Goal: Transaction & Acquisition: Purchase product/service

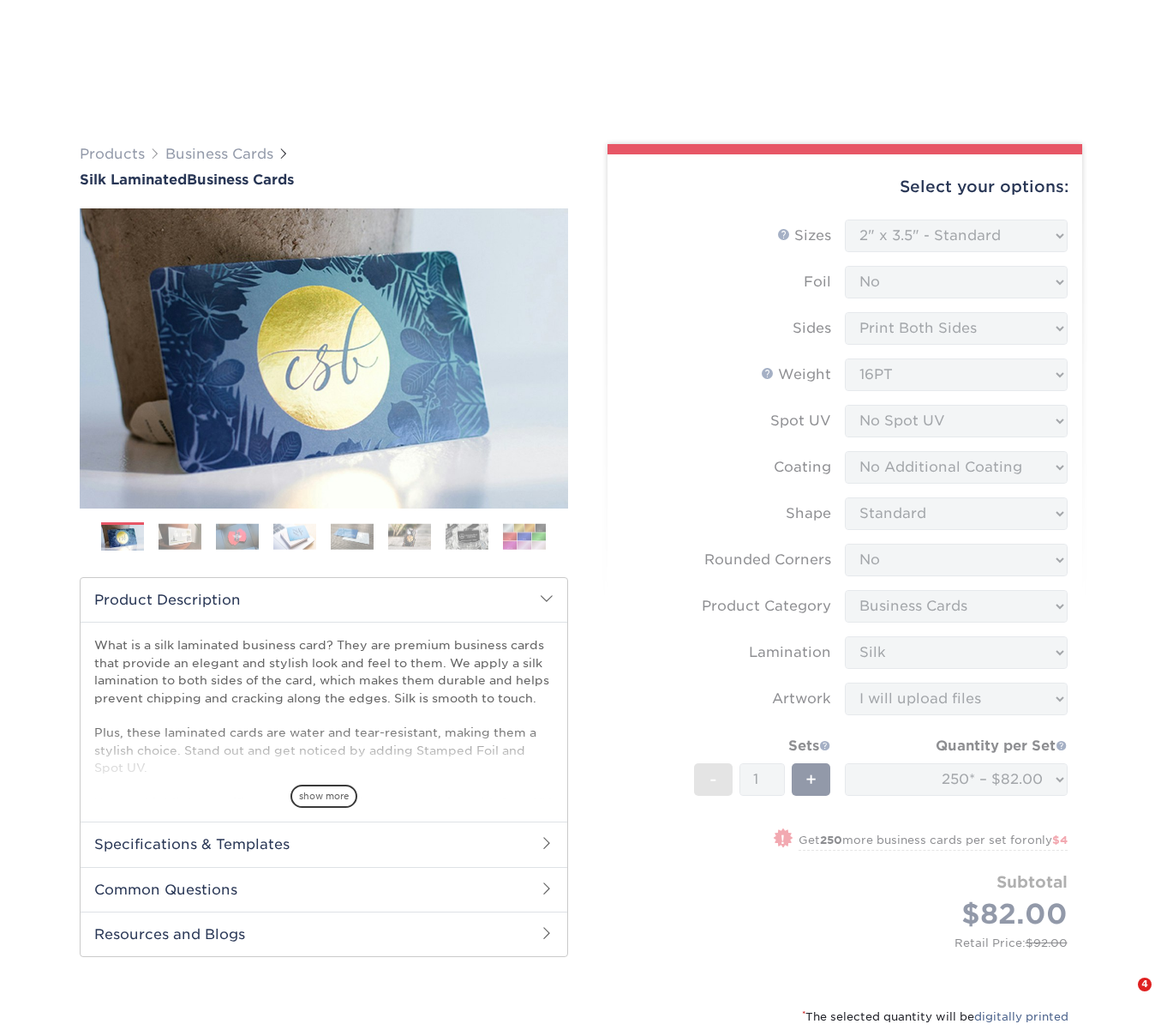
select select "2.00x3.50"
select select "0"
select select "3b5148f1-0588-4f88-a218-97bcfdce65c1"
select select "ccacb42f-45f7-42d3-bbd3-7c8421cf37f0"
select select "upload"
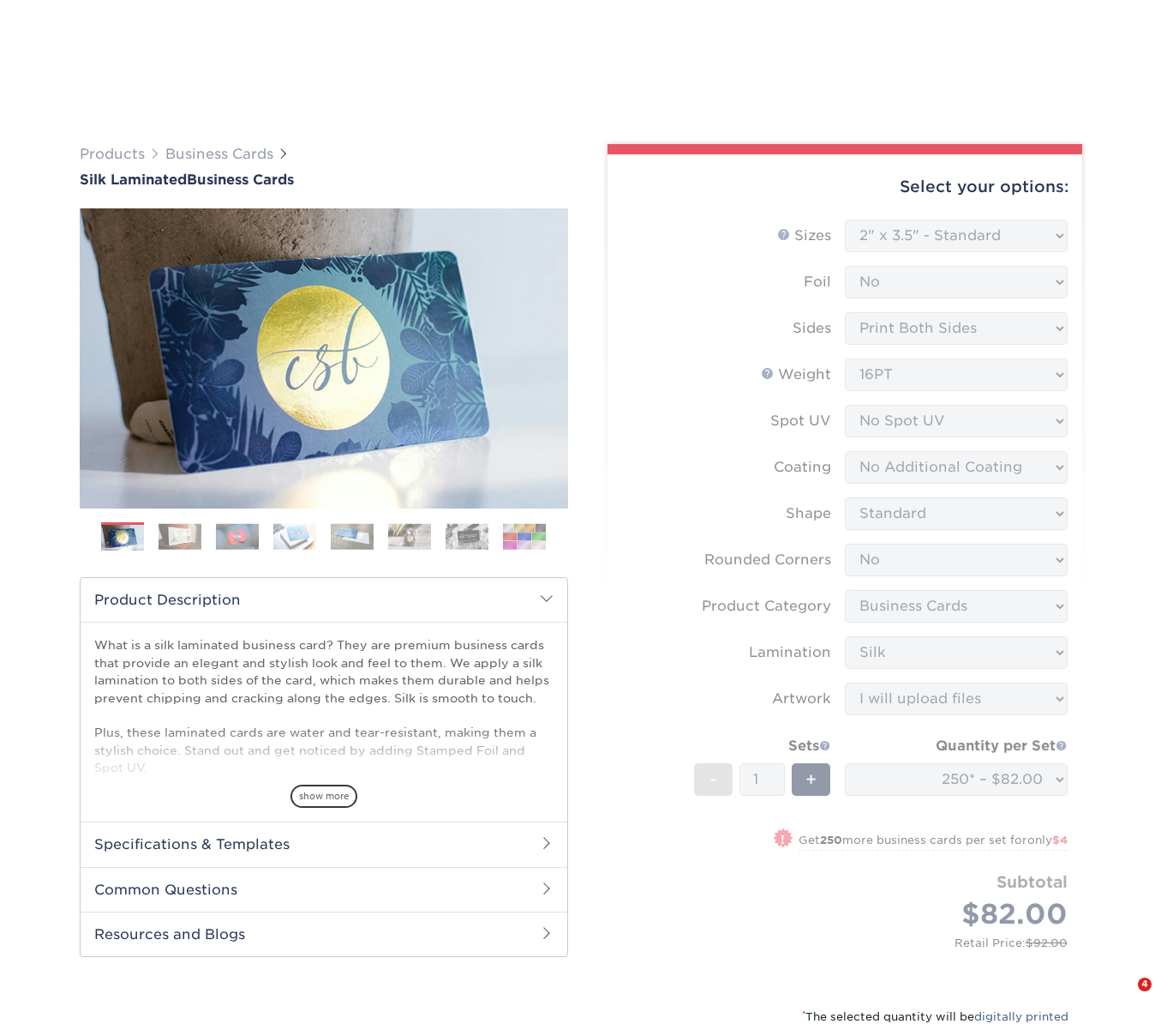
select select "250* – $82.00"
select select "d1b63c63-e638-46b8-b171-df9c8cedce0d"
select select "277549"
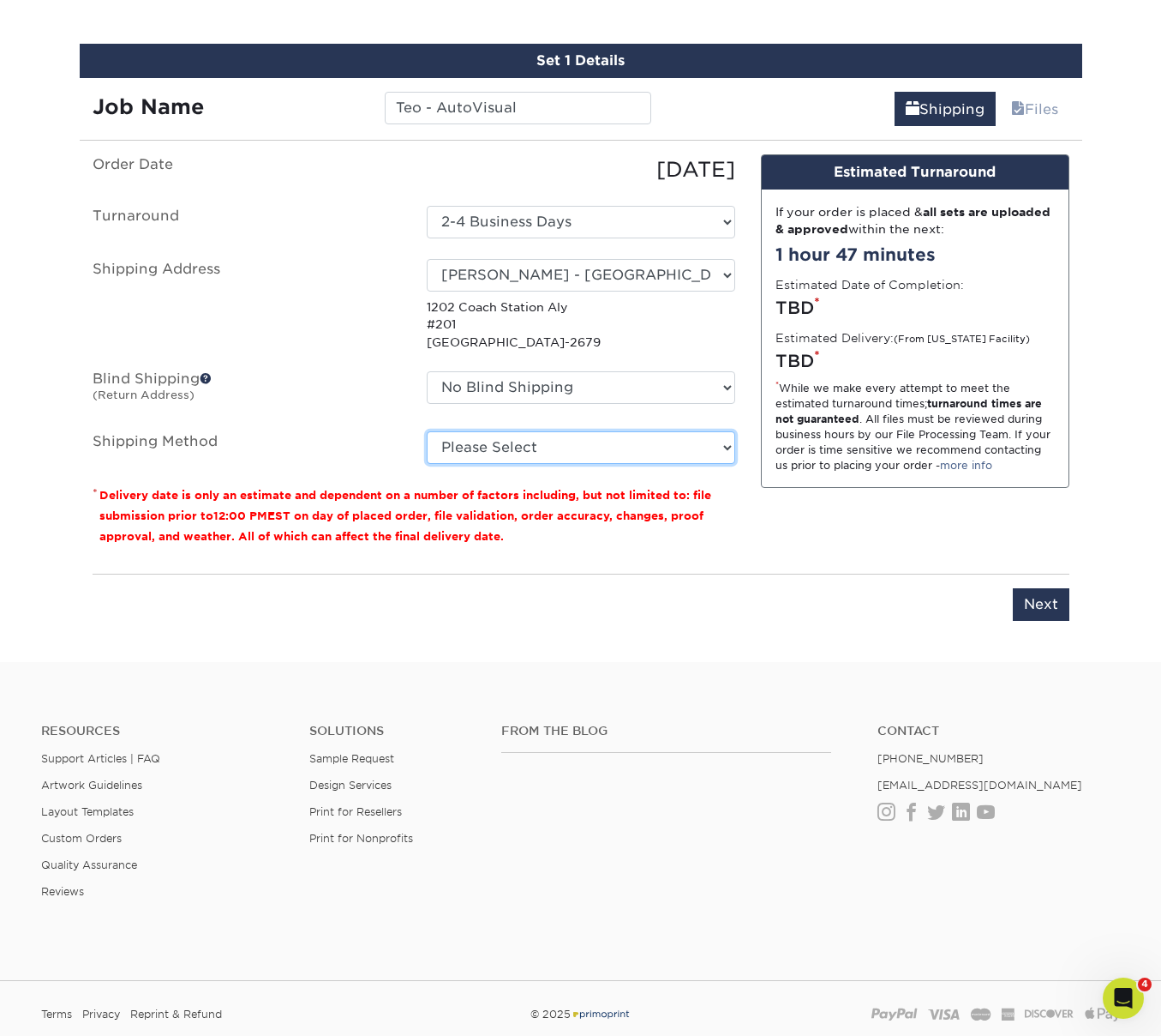
click at [564, 443] on select "Please Select Ground Shipping (+$7.84) 3 Day Shipping Service (+$20.22) 2 Day A…" at bounding box center [581, 448] width 309 height 33
select select "03"
click at [427, 432] on select "Please Select Ground Shipping (+$7.84) 3 Day Shipping Service (+$20.22) 2 Day A…" at bounding box center [581, 448] width 309 height 33
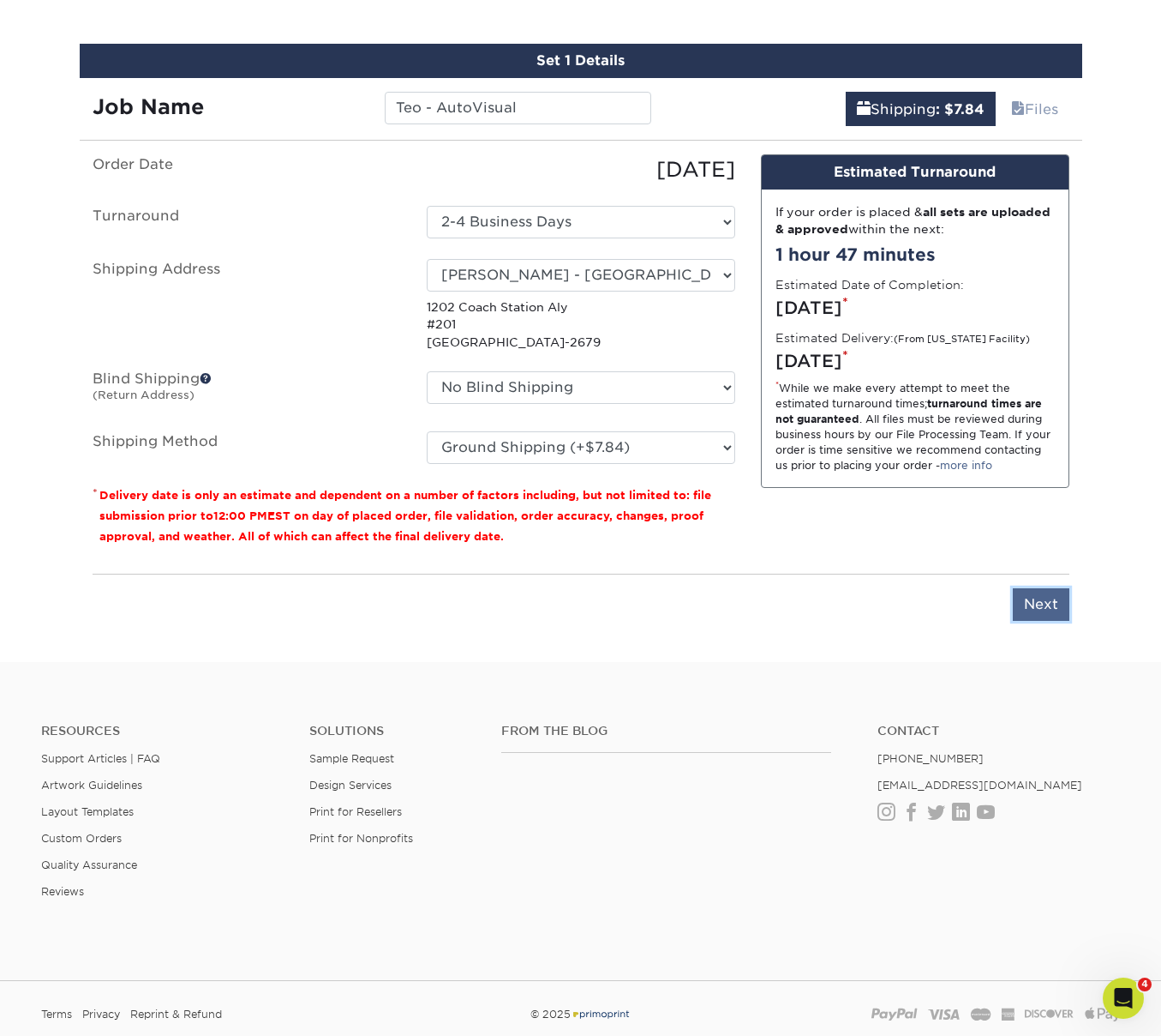
click at [1029, 606] on input "Next" at bounding box center [1041, 604] width 56 height 33
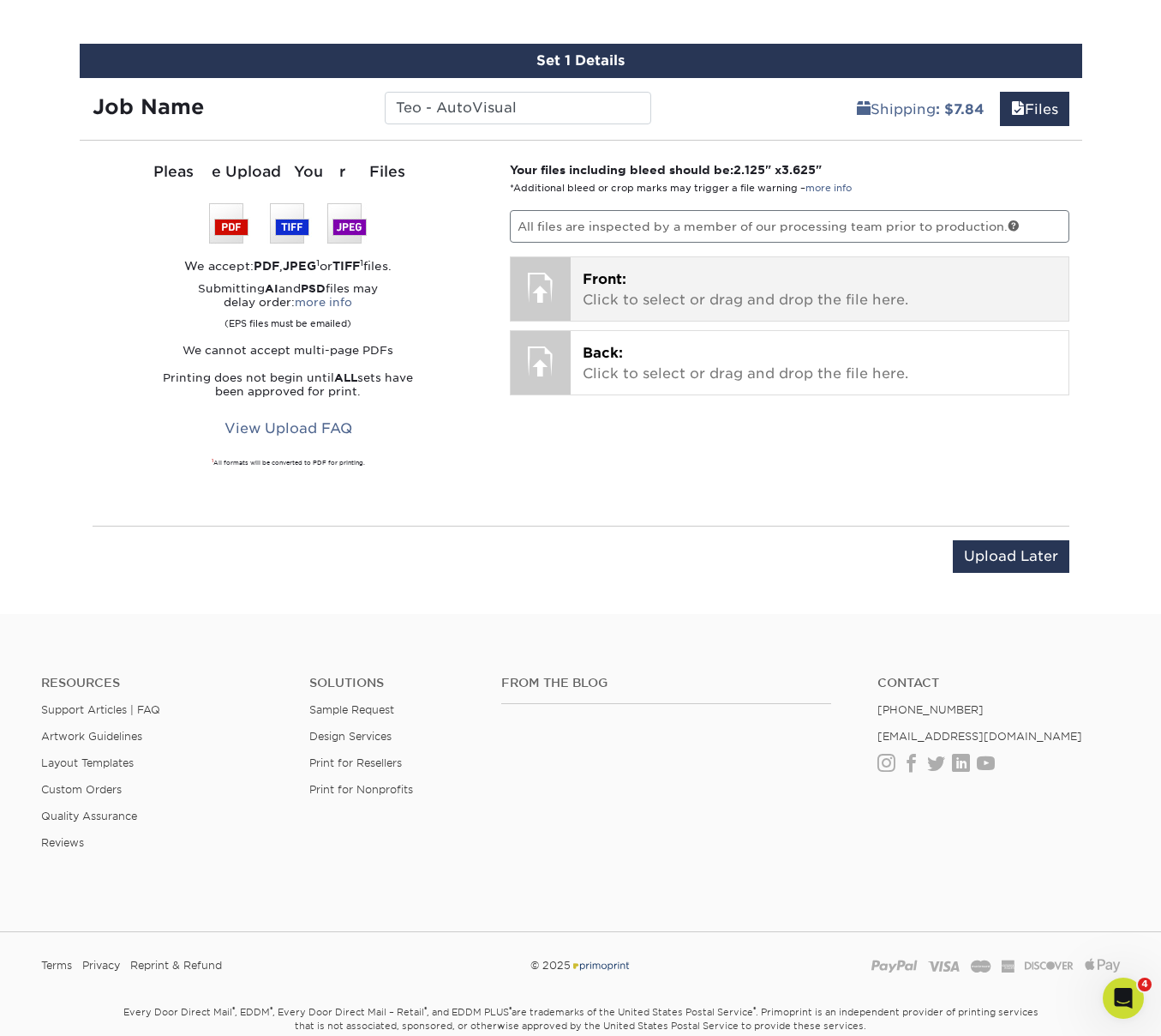
click at [600, 278] on span "Front:" at bounding box center [605, 279] width 44 height 16
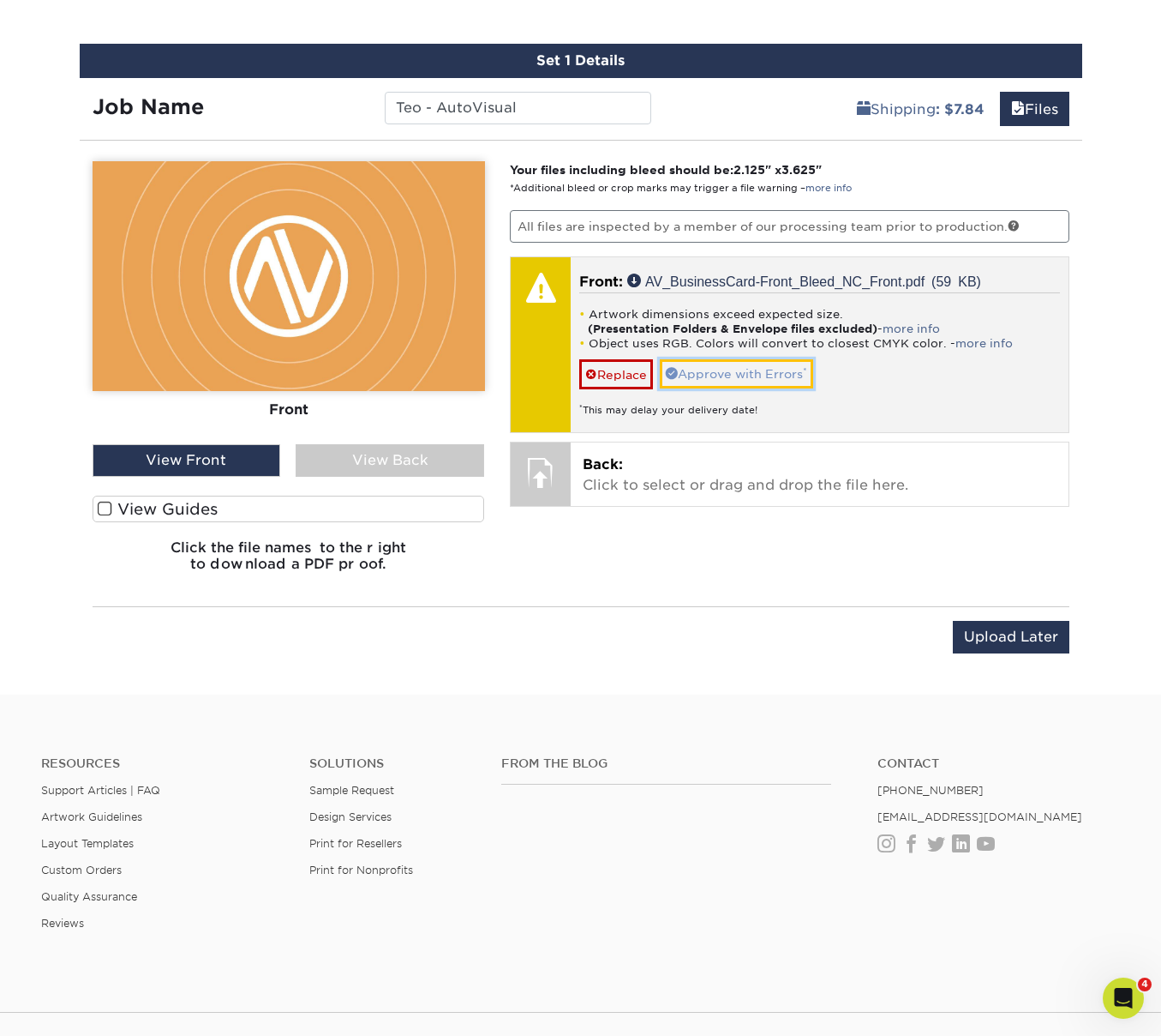
click at [763, 378] on link "Approve with Errors *" at bounding box center [737, 374] width 154 height 29
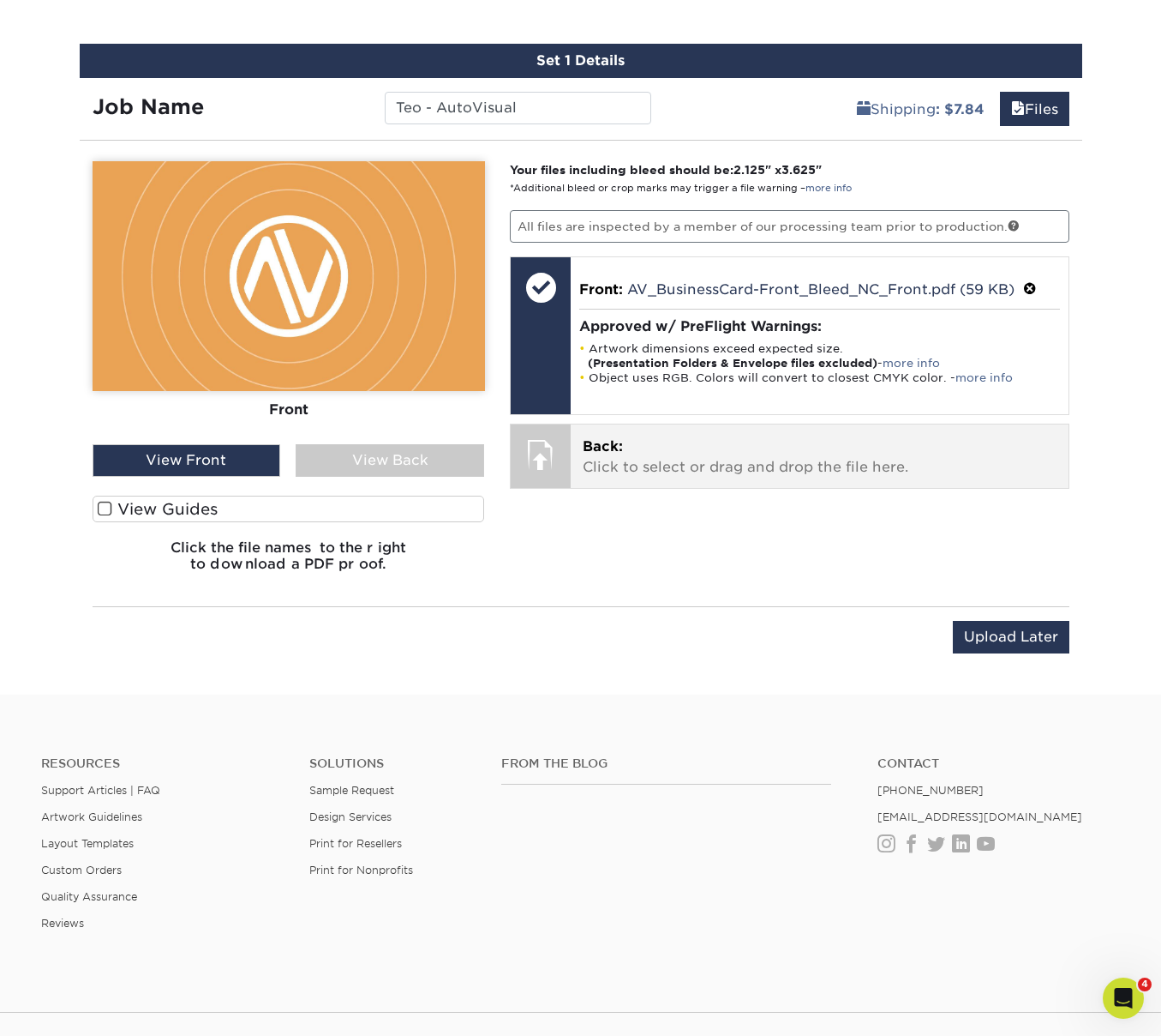
click at [591, 461] on p "Back: Click to select or drag and drop the file here." at bounding box center [820, 456] width 474 height 41
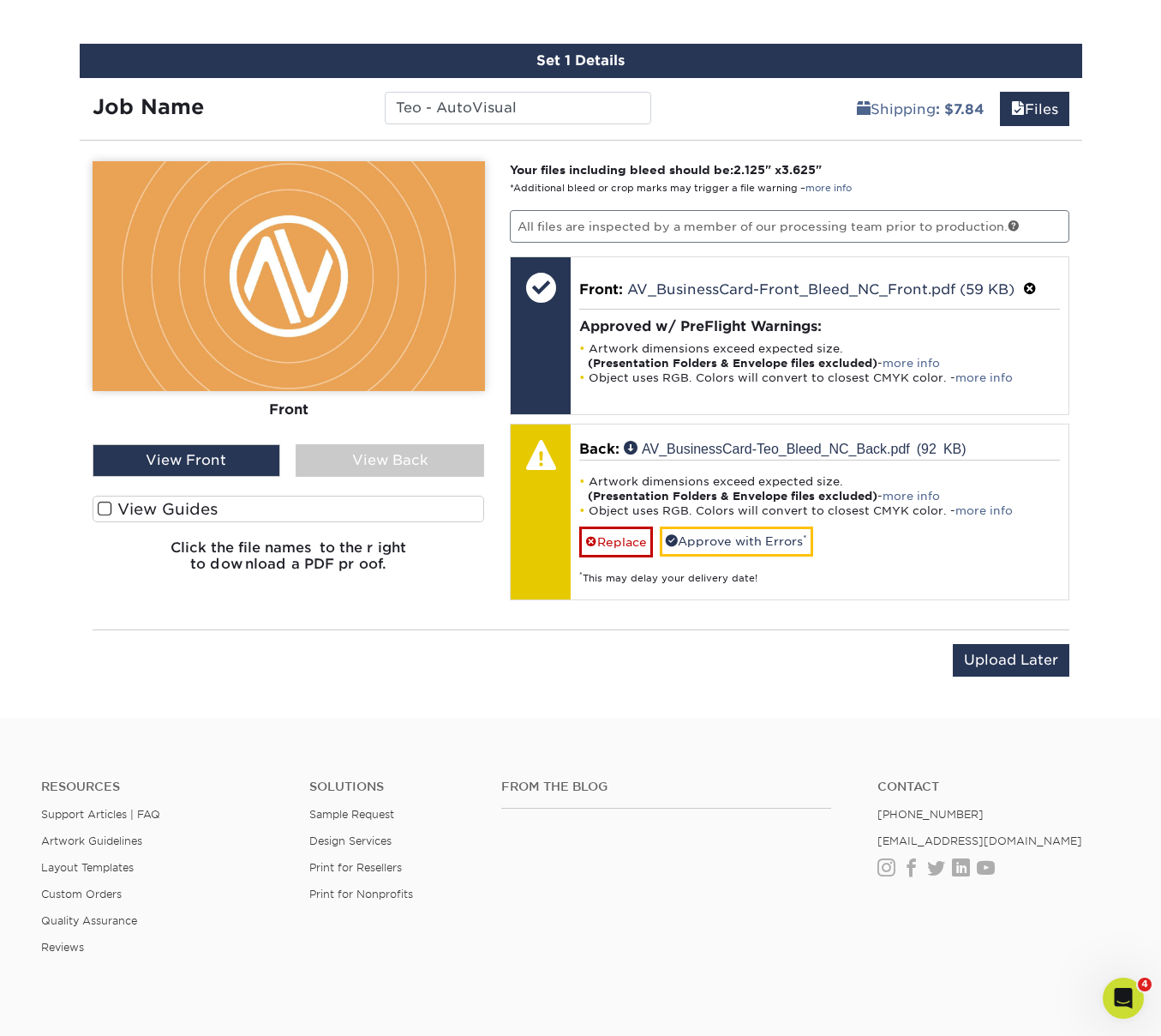
click at [365, 464] on div "View Back" at bounding box center [391, 461] width 189 height 33
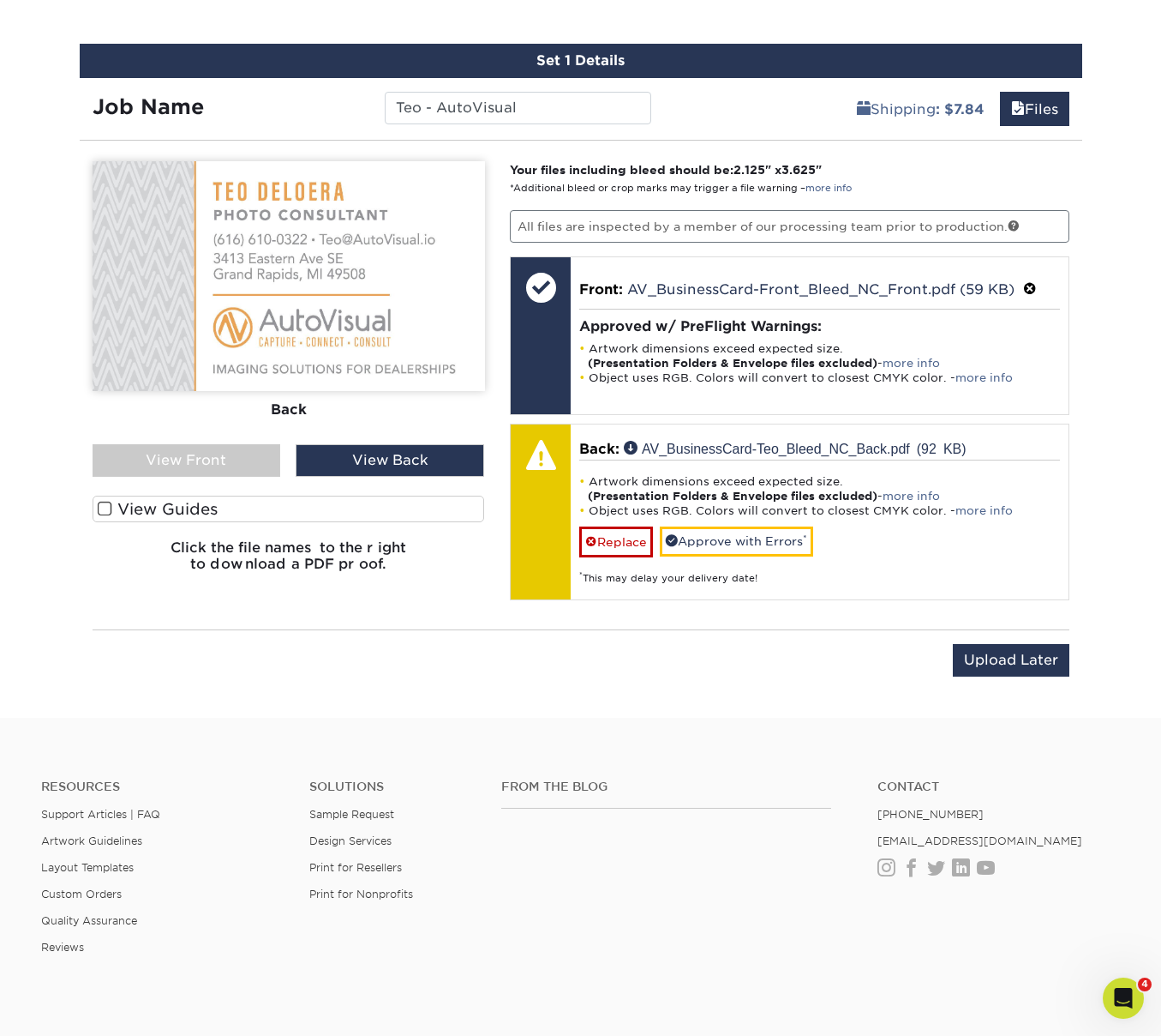
click at [301, 511] on label "View Guides" at bounding box center [289, 508] width 392 height 26
click at [0, 0] on input "View Guides" at bounding box center [0, 0] width 0 height 0
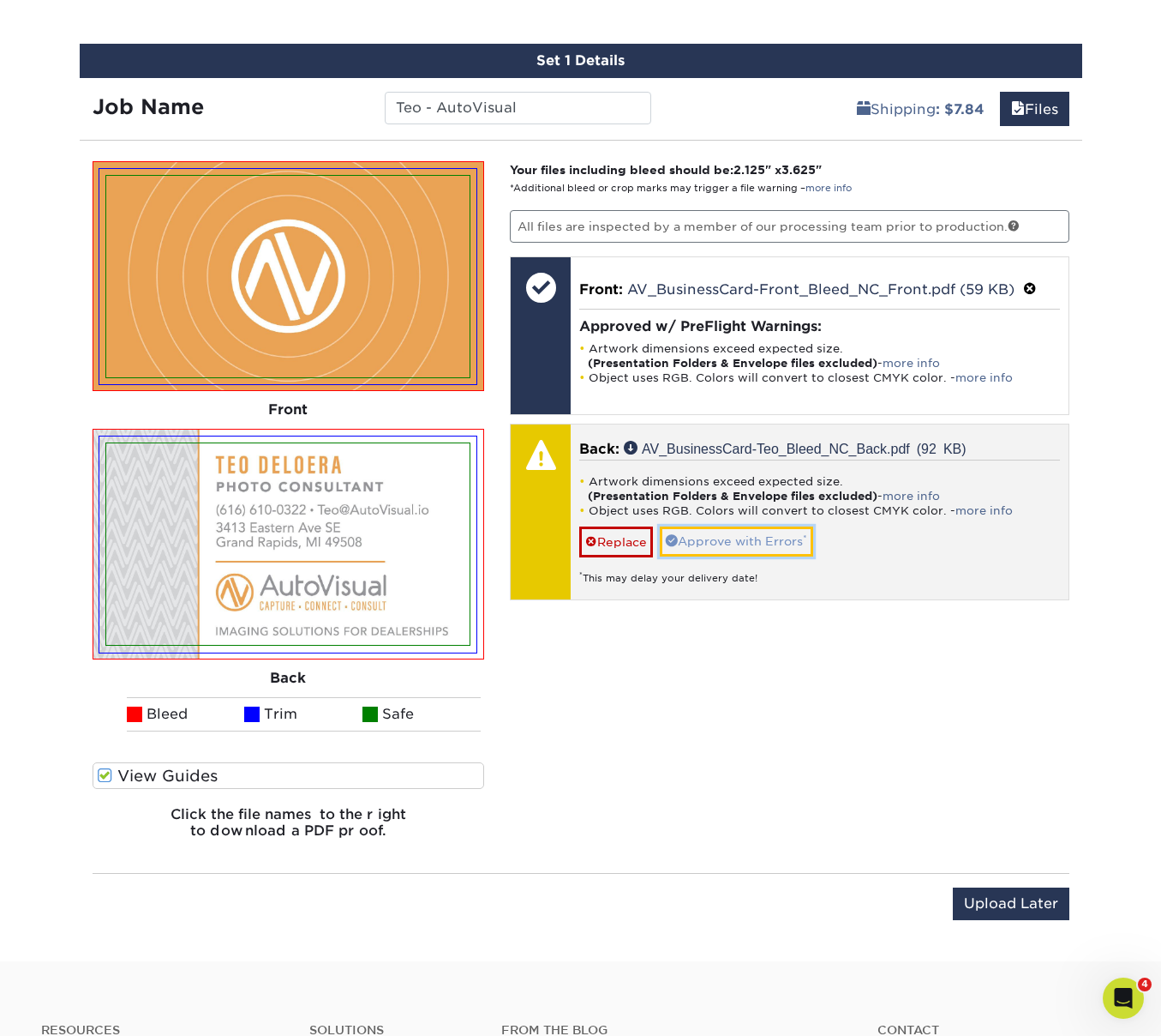
click at [758, 533] on link "Approve with Errors *" at bounding box center [737, 541] width 154 height 29
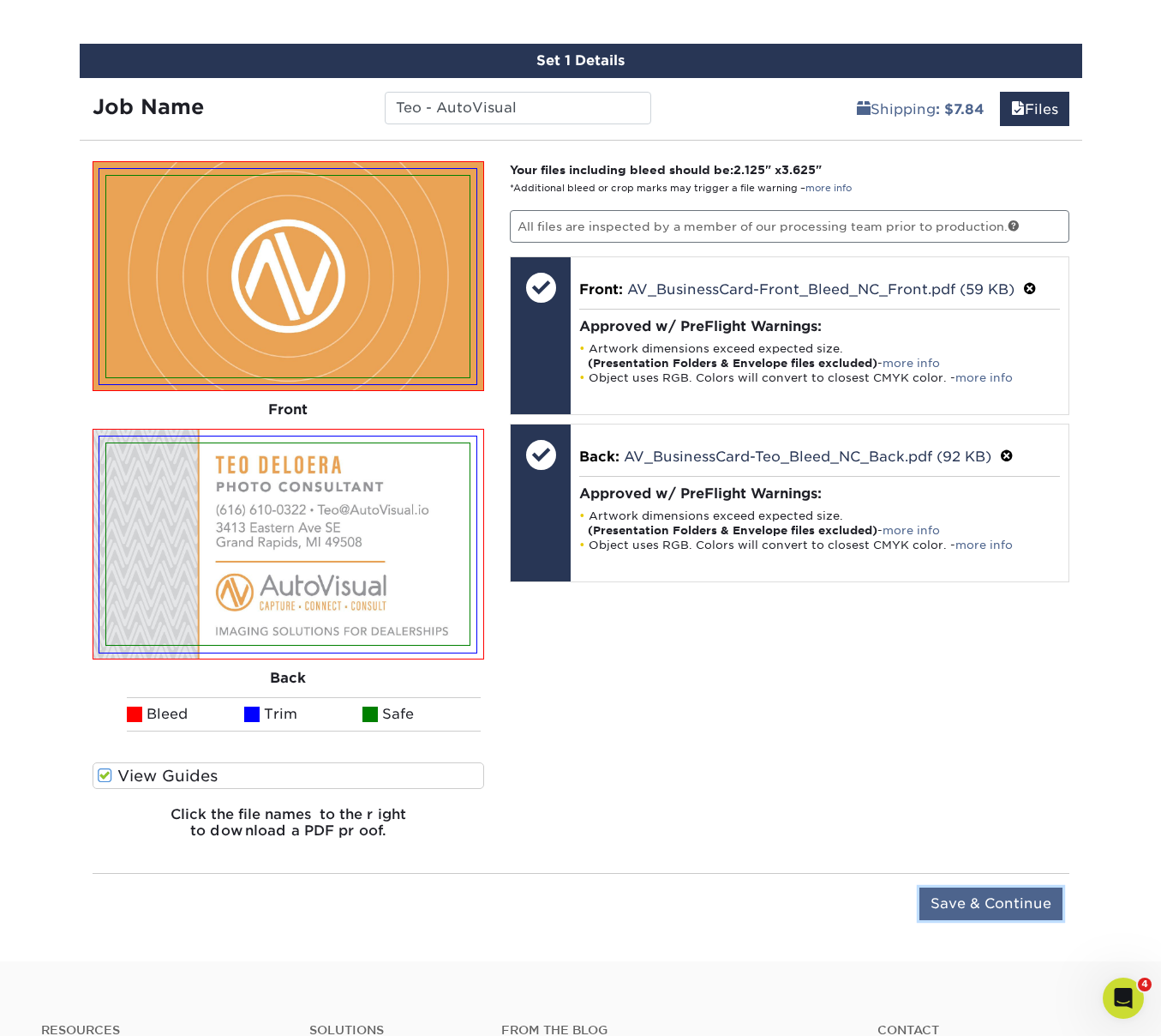
click at [990, 906] on input "Save & Continue" at bounding box center [991, 904] width 144 height 33
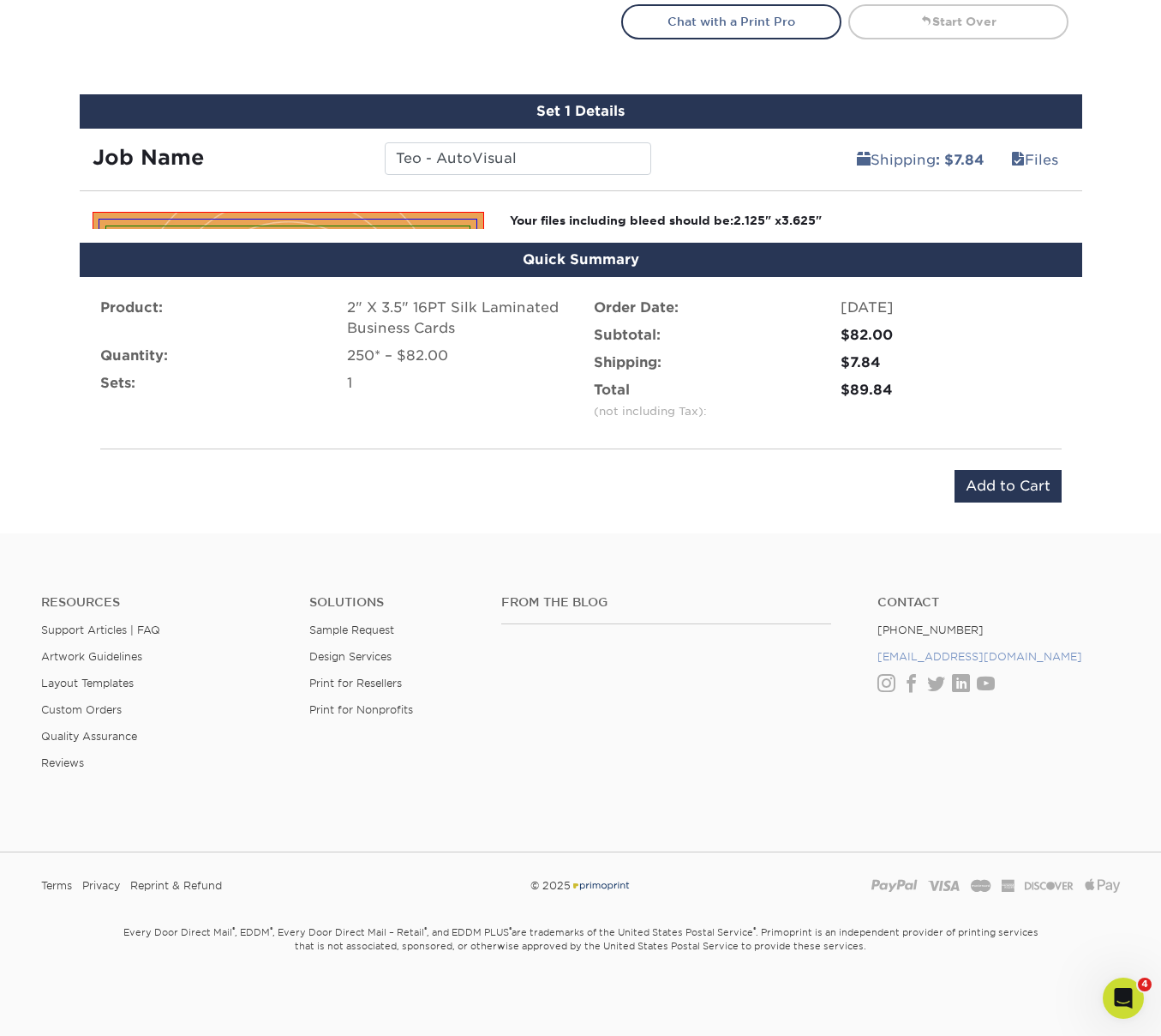
scroll to position [1007, 0]
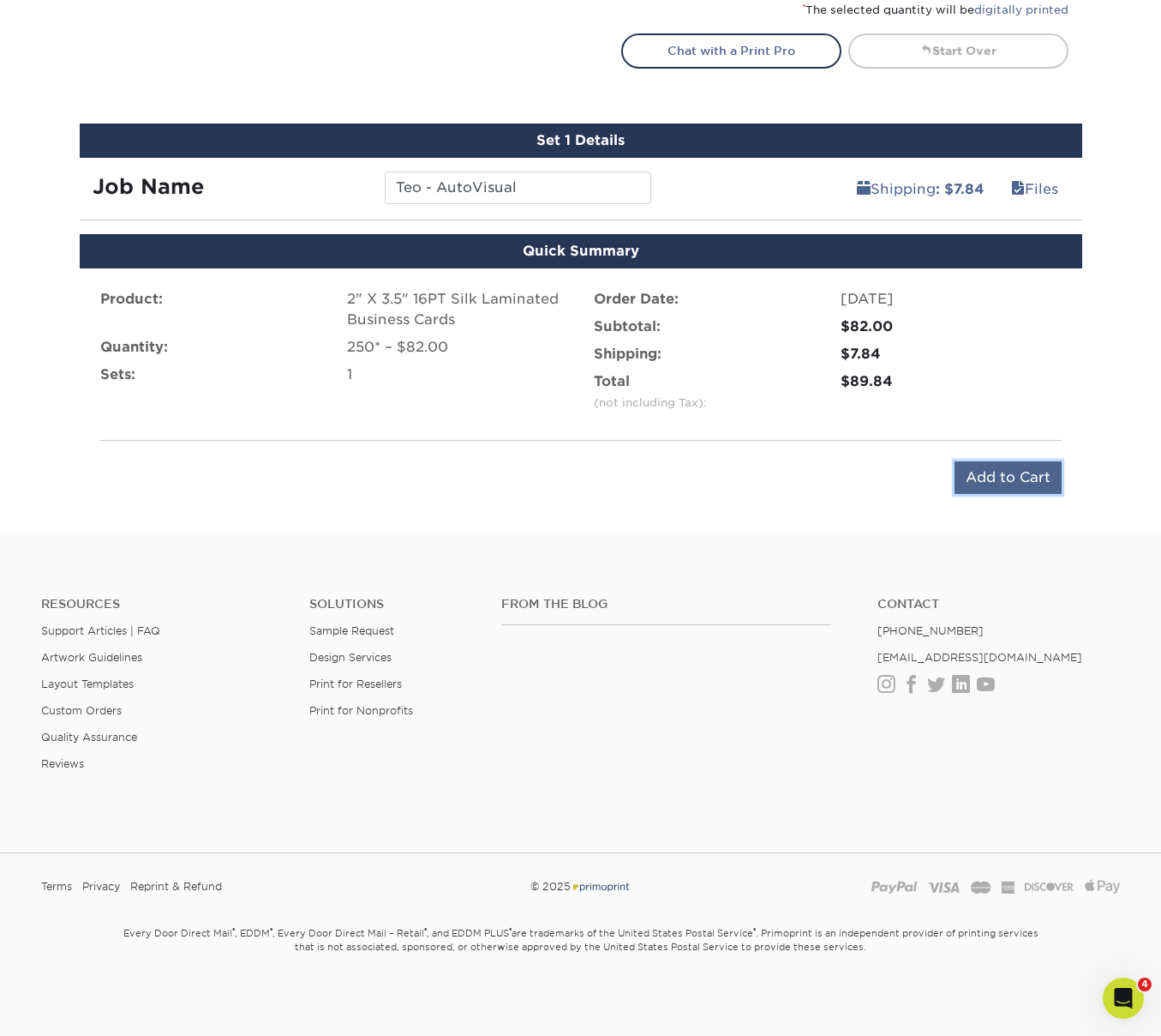
click at [1017, 478] on input "Add to Cart" at bounding box center [1008, 478] width 107 height 33
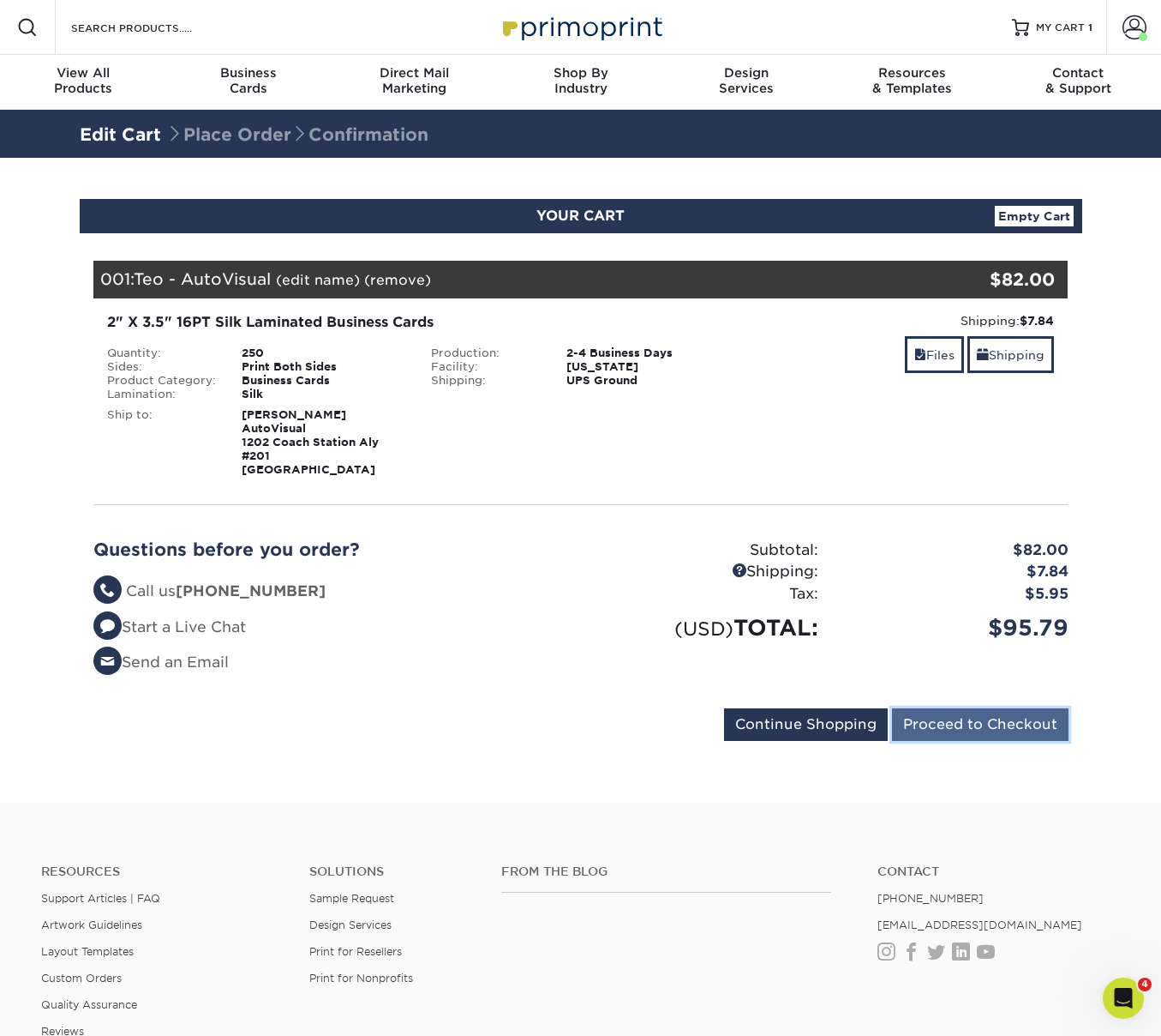
click at [1048, 722] on input "Proceed to Checkout" at bounding box center [980, 724] width 176 height 33
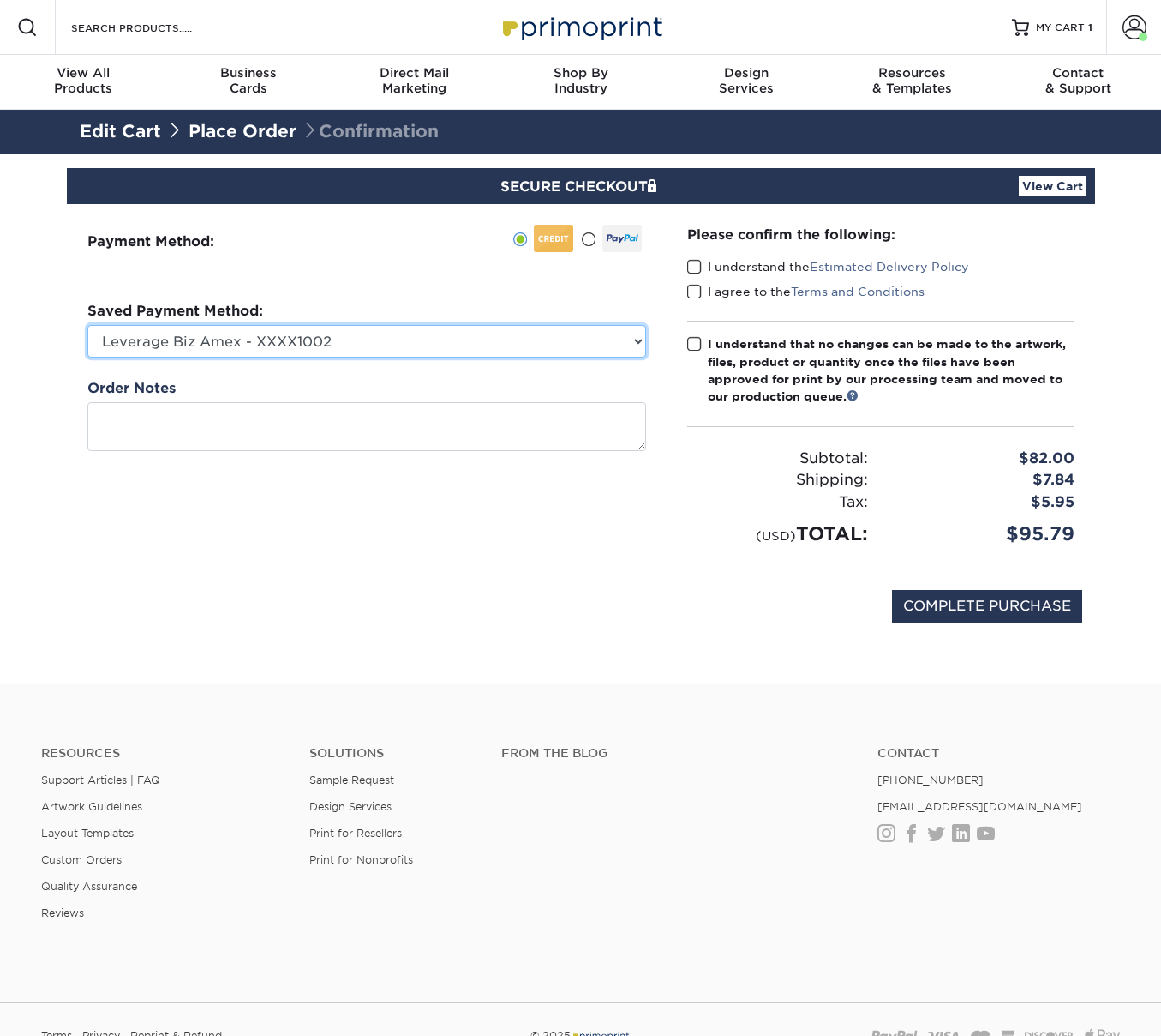
click at [297, 340] on select "Leverage Biz Amex - XXXX1002 New Credit Card" at bounding box center [366, 342] width 559 height 33
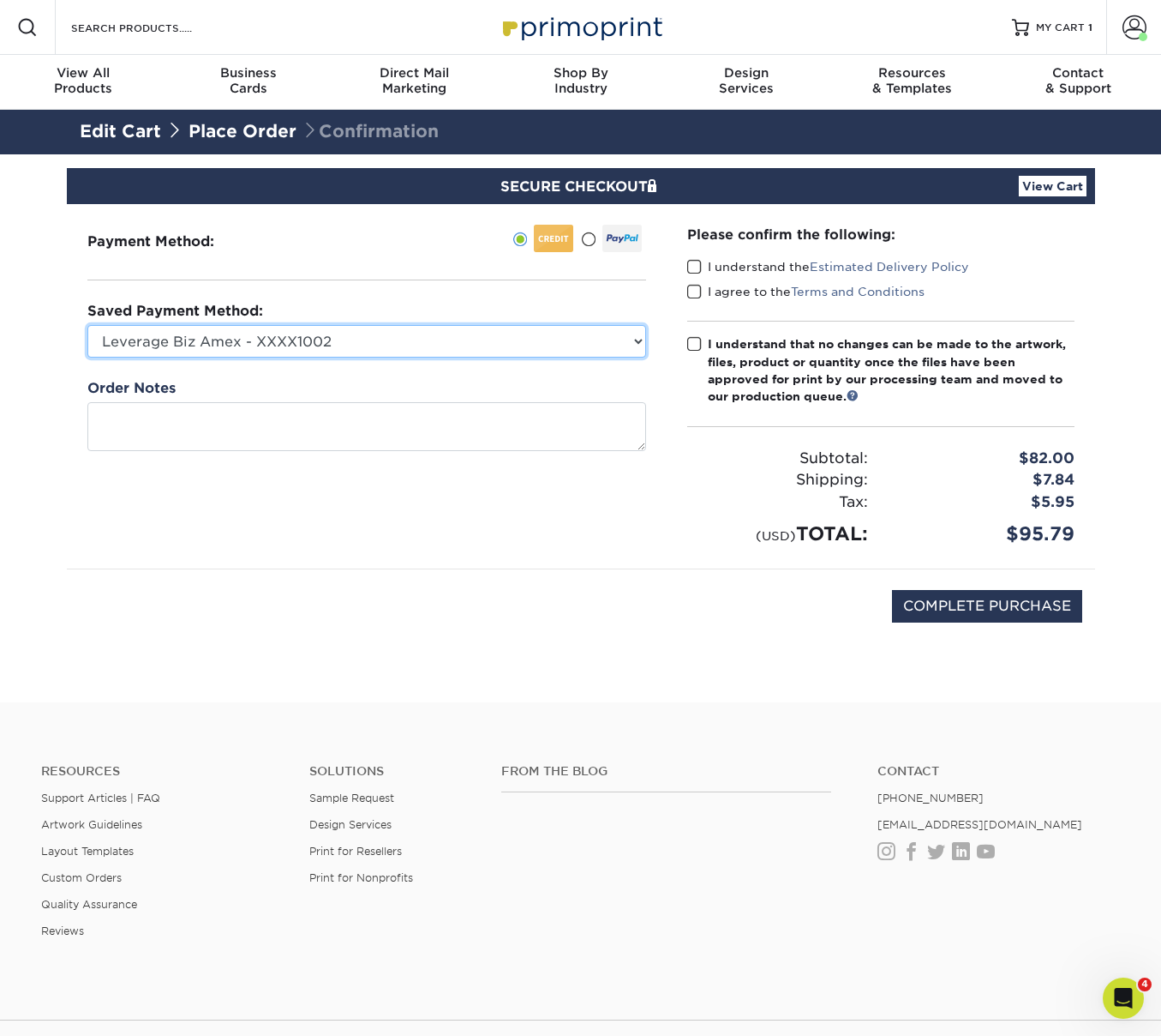
click at [87, 325] on select "Leverage Biz Amex - XXXX1002 New Credit Card" at bounding box center [366, 342] width 559 height 33
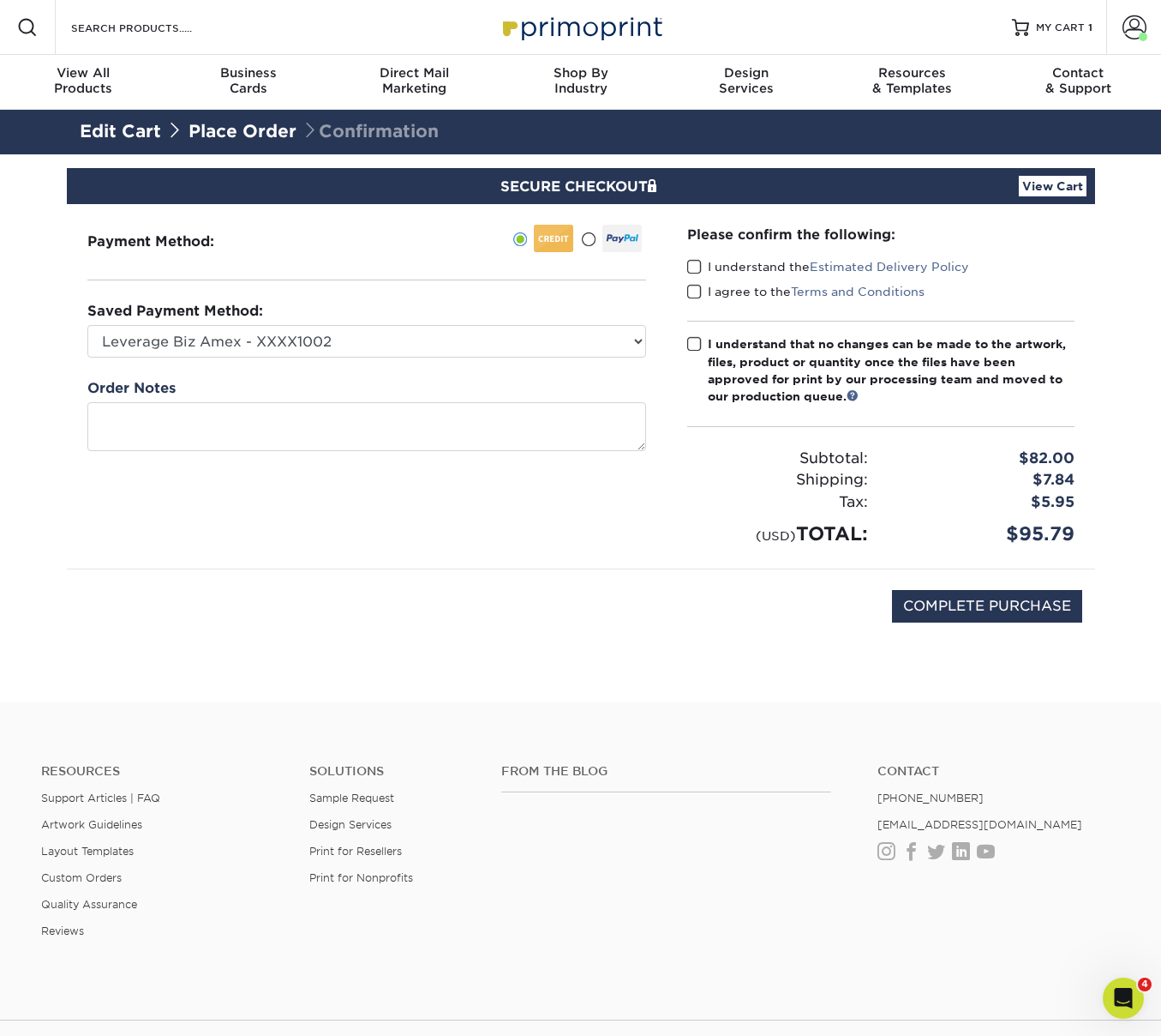
click at [690, 270] on span at bounding box center [695, 267] width 15 height 16
click at [0, 0] on input "I understand the Estimated Delivery Policy" at bounding box center [0, 0] width 0 height 0
click at [690, 287] on span at bounding box center [695, 292] width 15 height 16
click at [0, 0] on input "I agree to the Terms and Conditions" at bounding box center [0, 0] width 0 height 0
drag, startPoint x: 690, startPoint y: 336, endPoint x: 723, endPoint y: 361, distance: 41.4
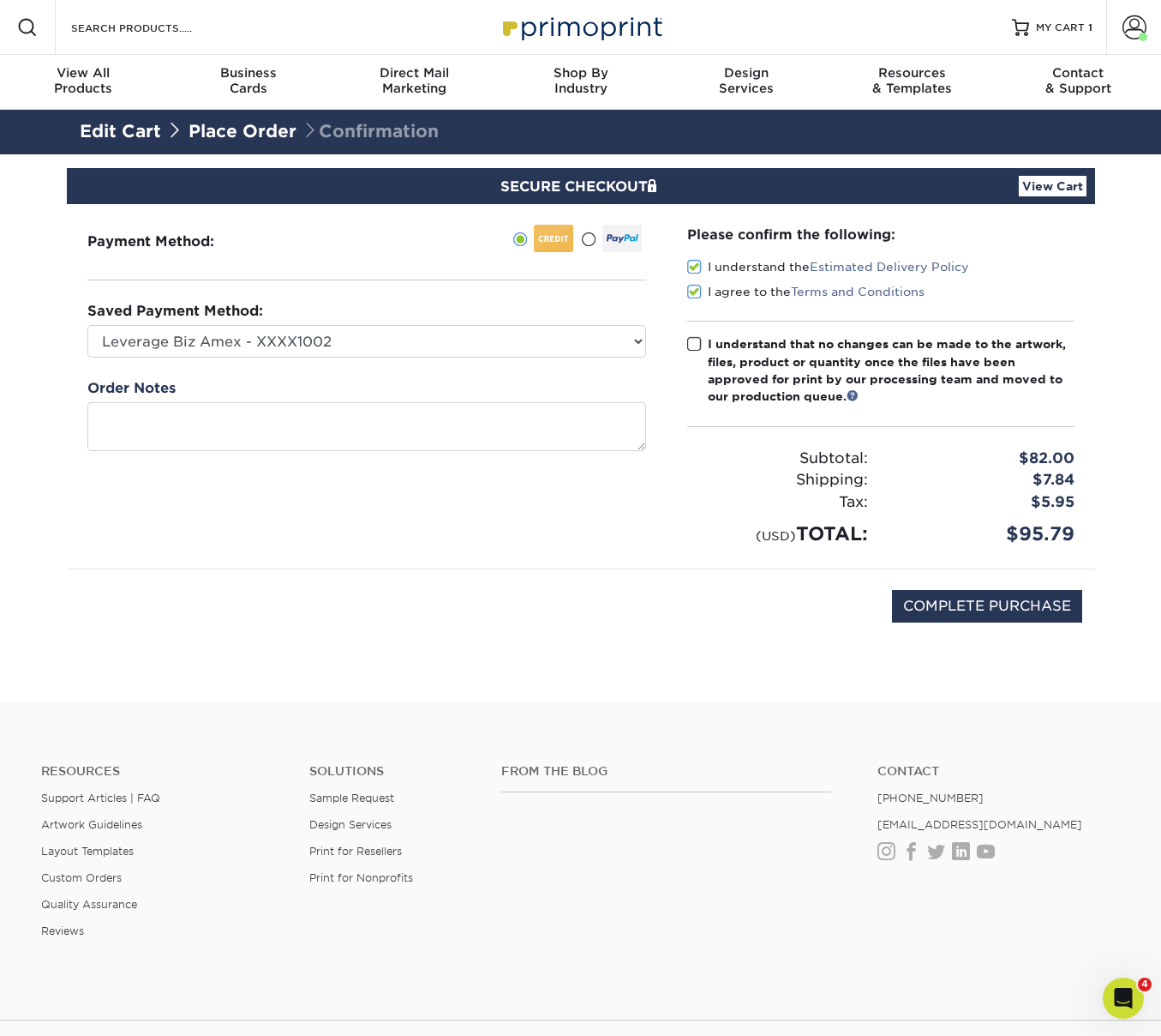
click at [690, 336] on span at bounding box center [695, 344] width 15 height 16
click at [0, 0] on input "I understand that no changes can be made to the artwork, files, product or quan…" at bounding box center [0, 0] width 0 height 0
click at [1014, 596] on input "COMPLETE PURCHASE" at bounding box center [987, 606] width 190 height 33
type input "PROCESSING, PLEASE WAIT..."
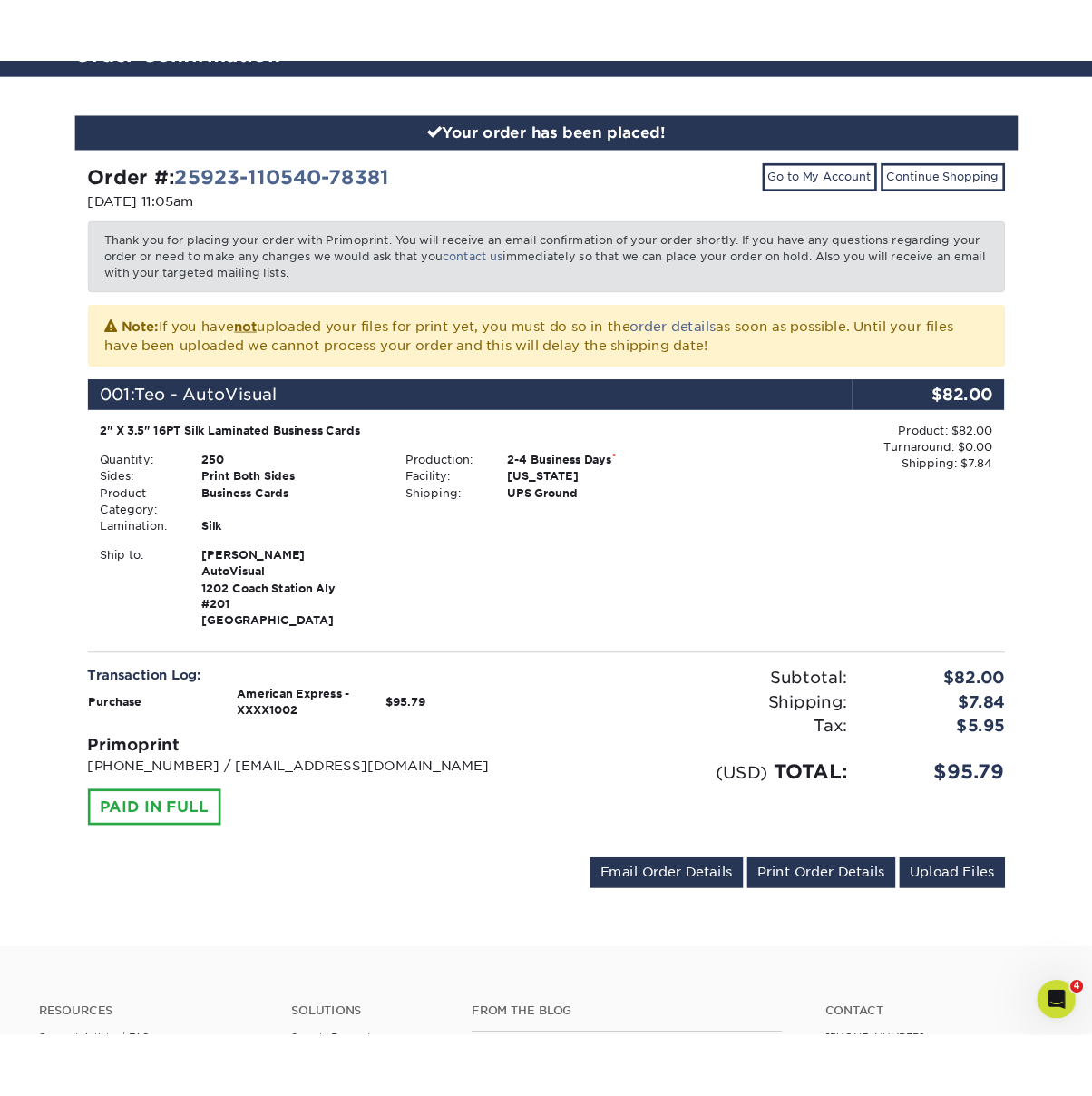
scroll to position [179, 0]
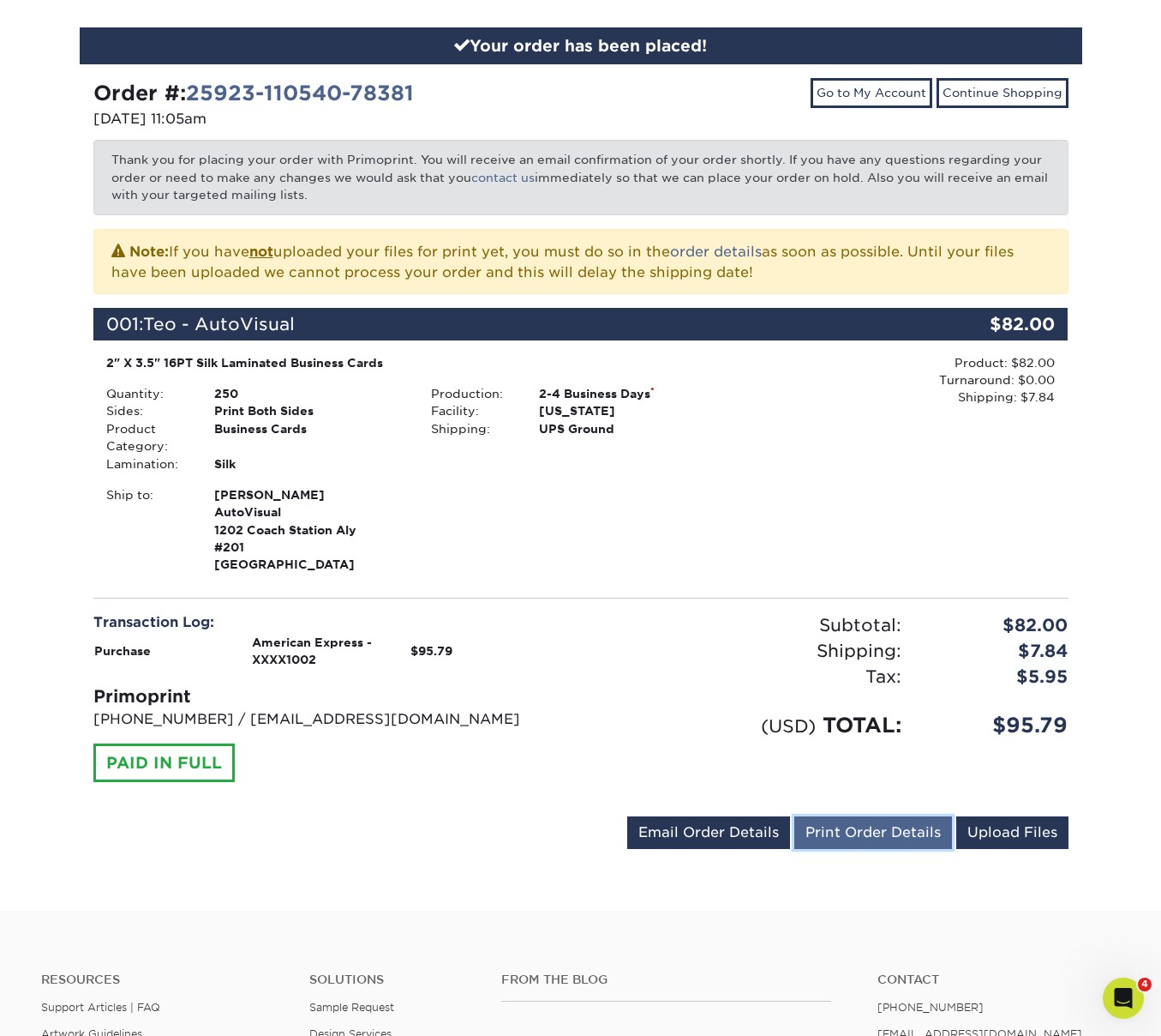
click at [858, 839] on link "Print Order Details" at bounding box center [874, 832] width 158 height 33
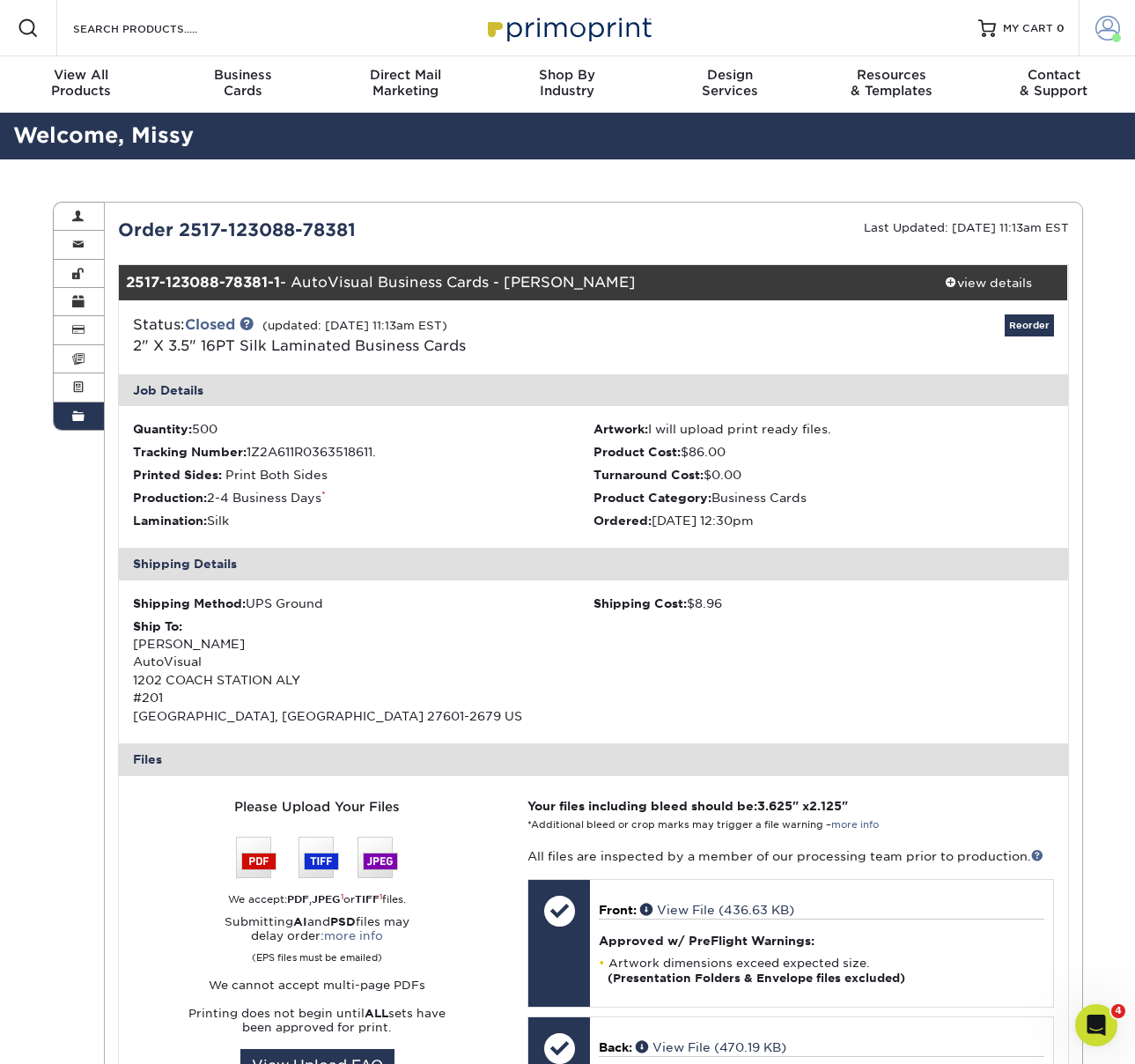
click at [1112, 14] on link "Account" at bounding box center [1107, 28] width 56 height 56
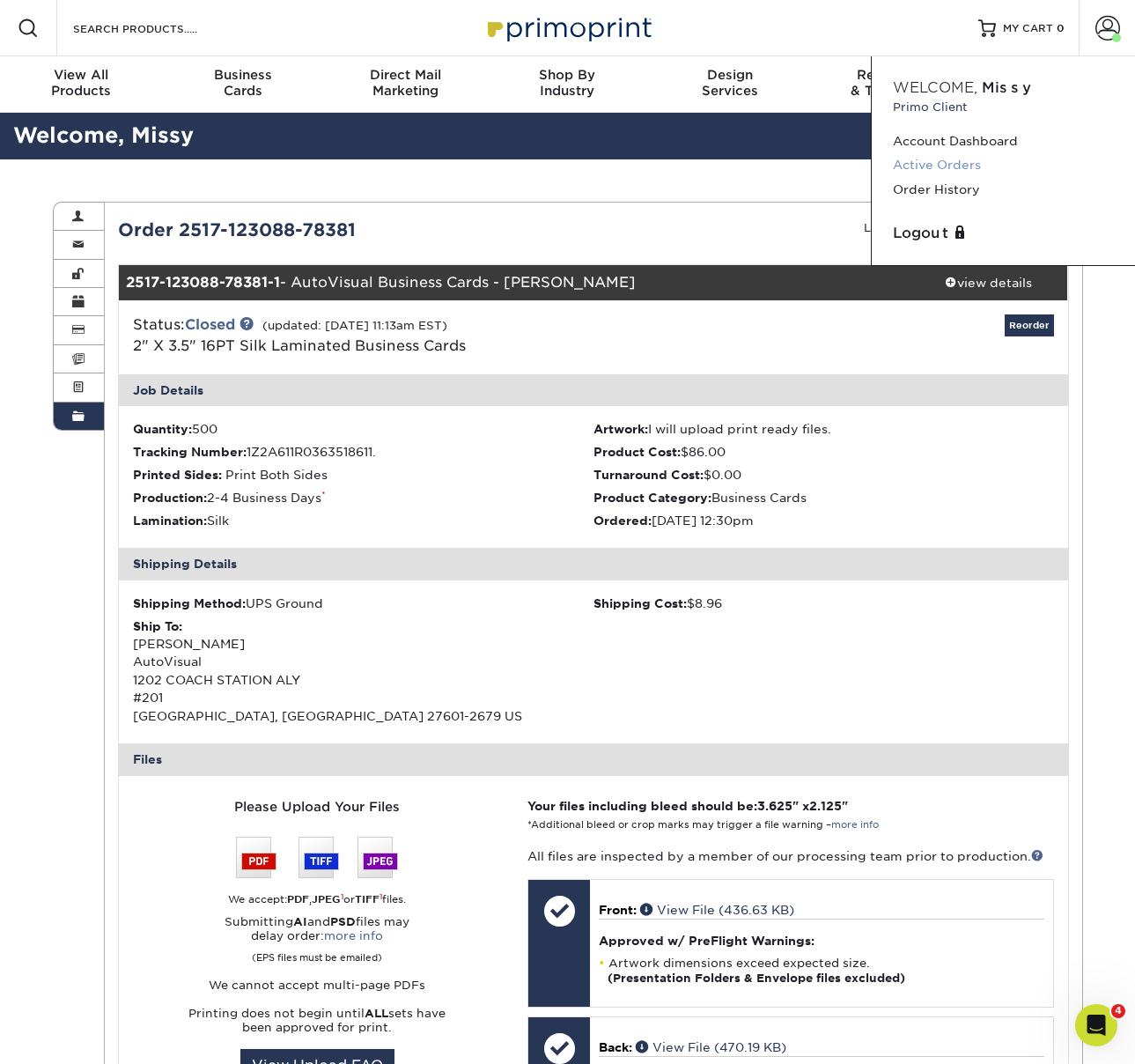
click at [946, 163] on link "Active Orders" at bounding box center [1003, 164] width 221 height 23
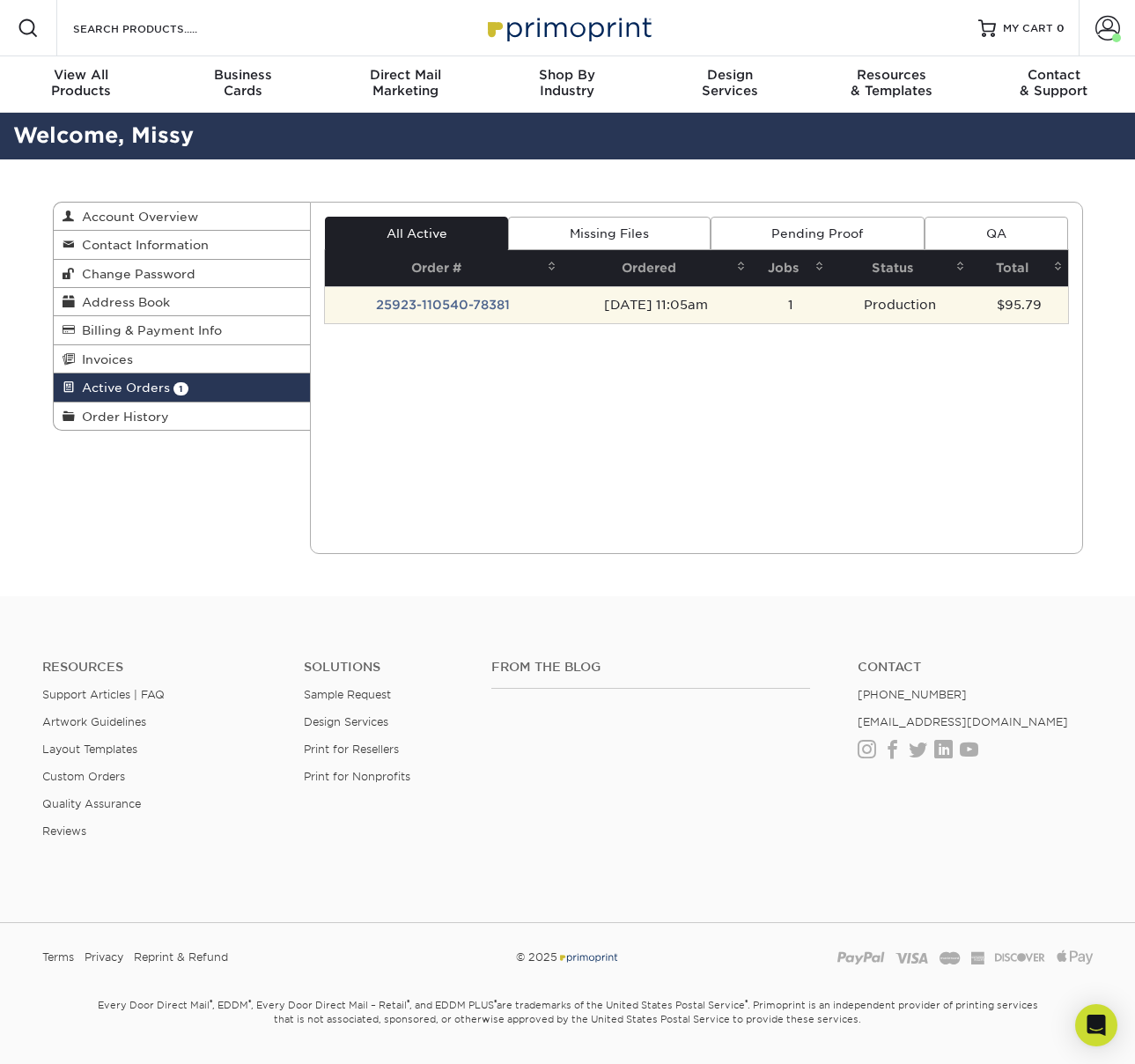
click at [854, 311] on td "Production" at bounding box center [900, 305] width 140 height 37
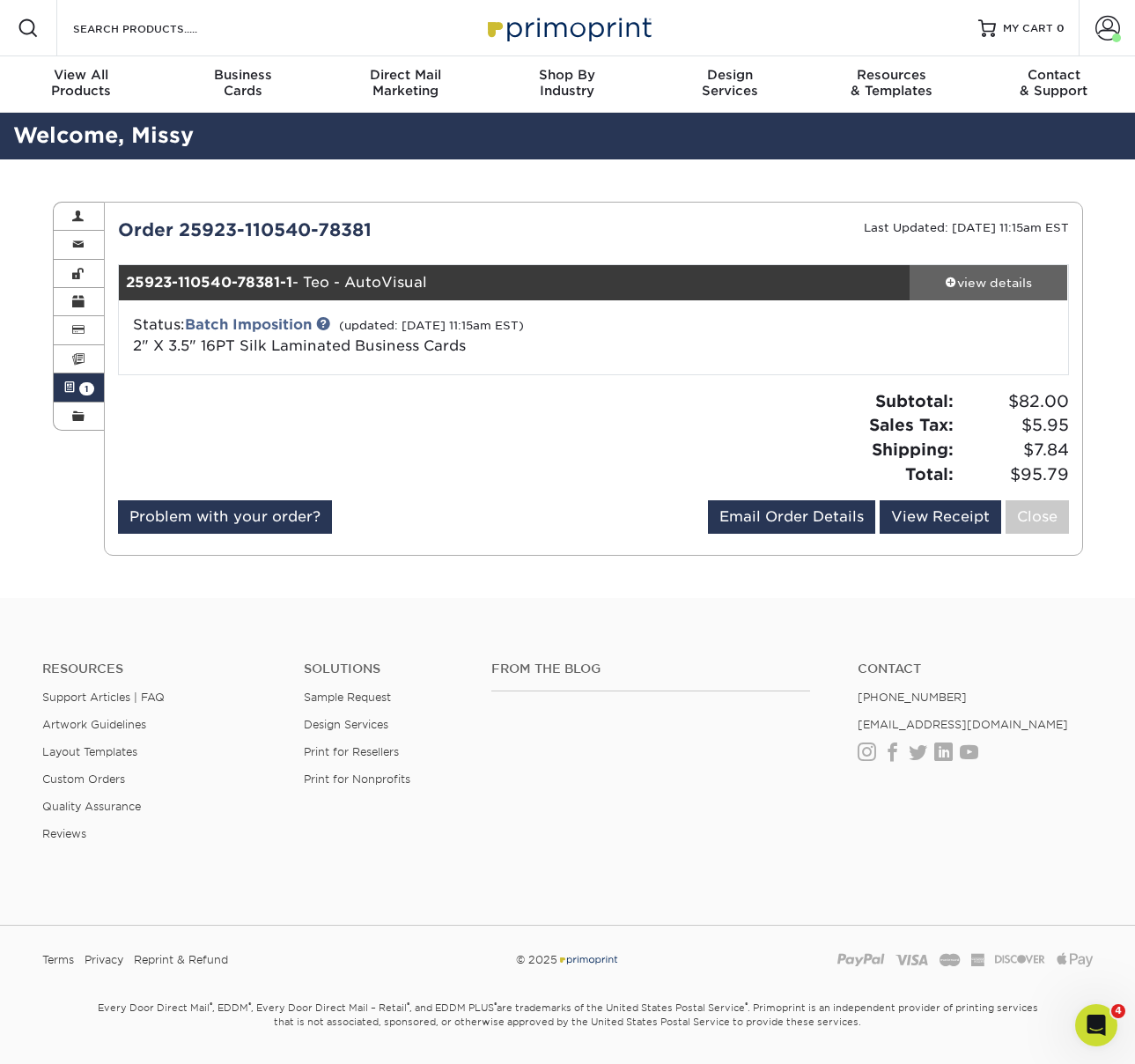
click at [1025, 278] on div "view details" at bounding box center [989, 282] width 159 height 18
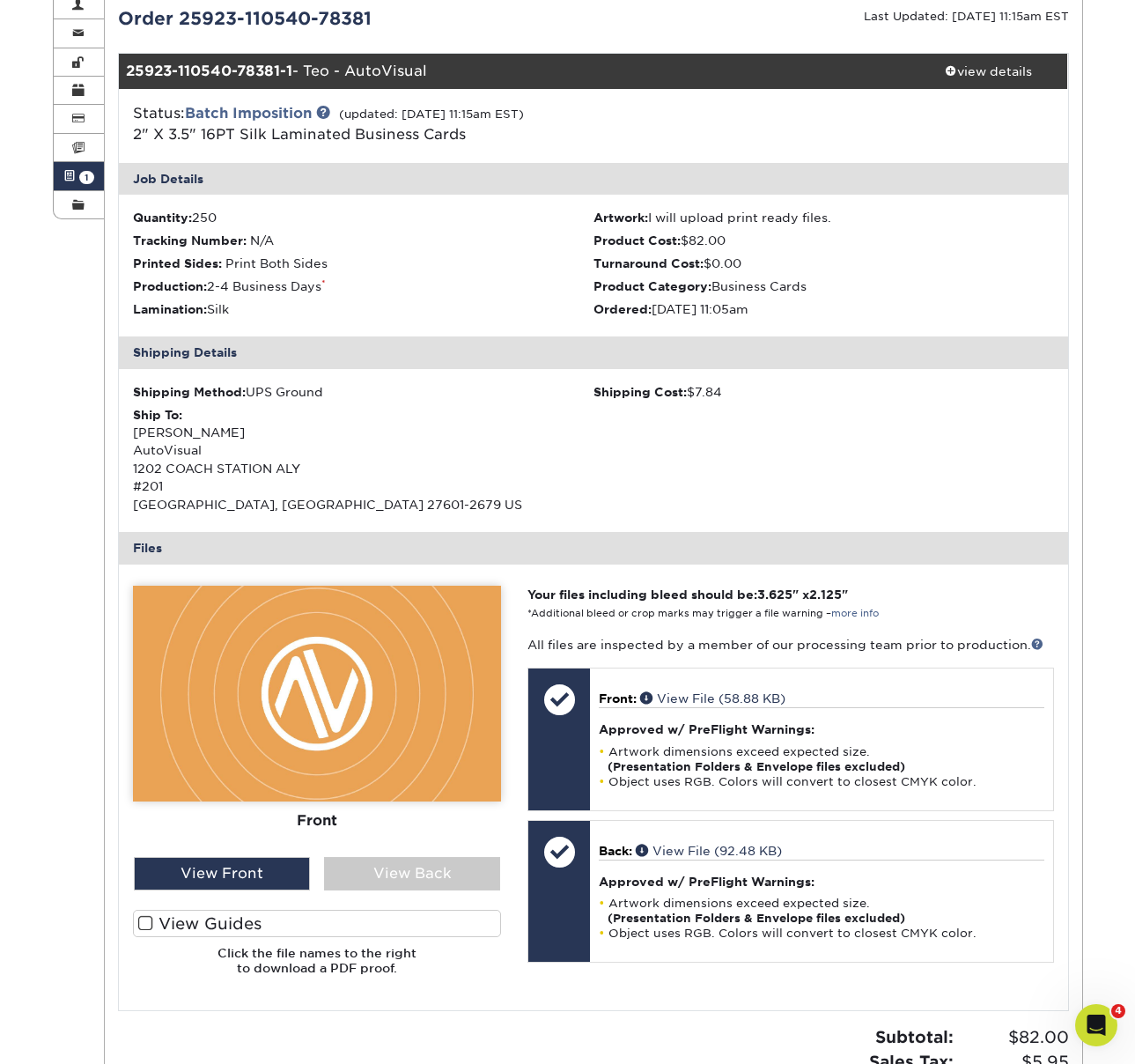
scroll to position [207, 0]
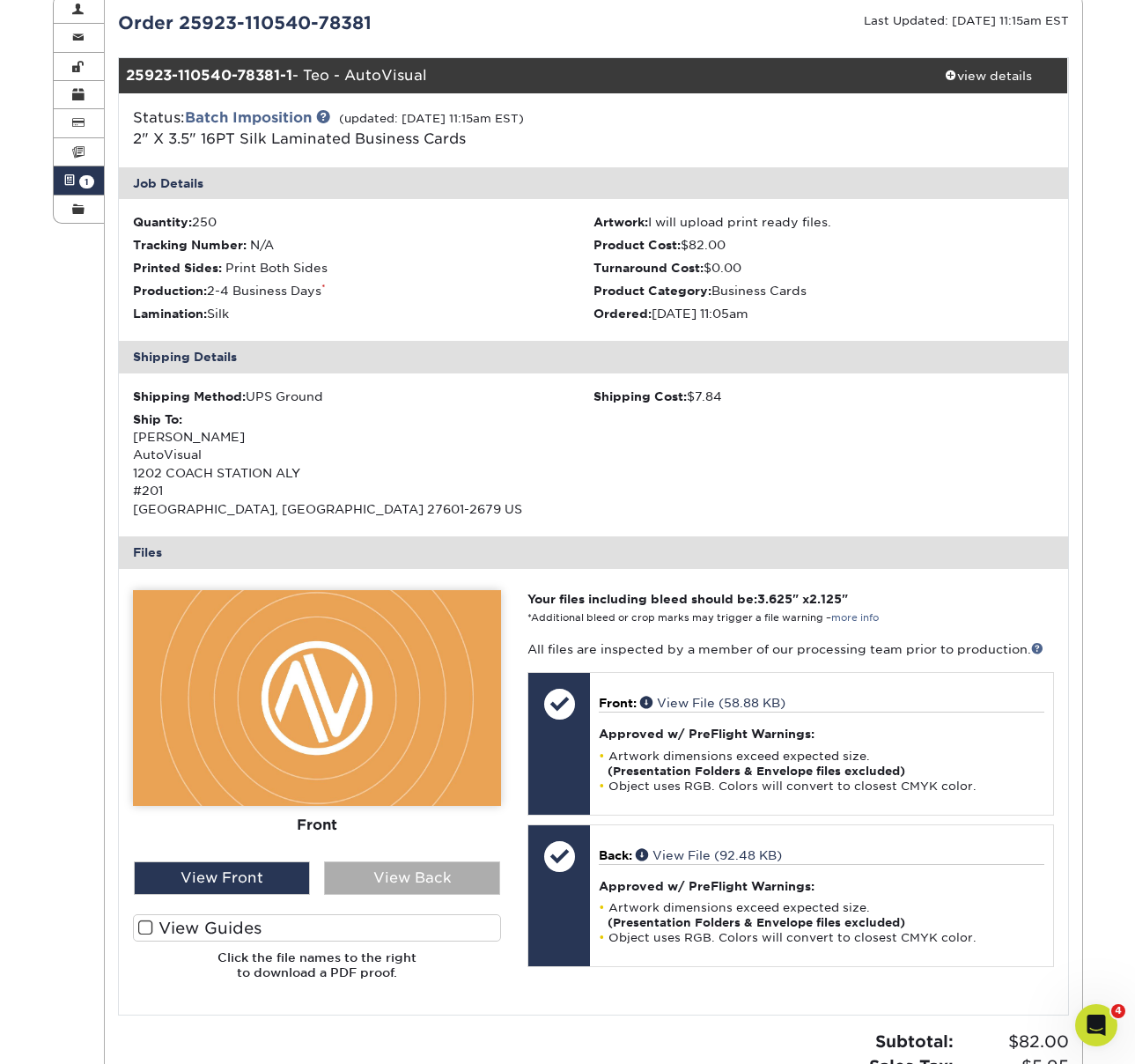
click at [374, 881] on div "View Back" at bounding box center [412, 878] width 176 height 34
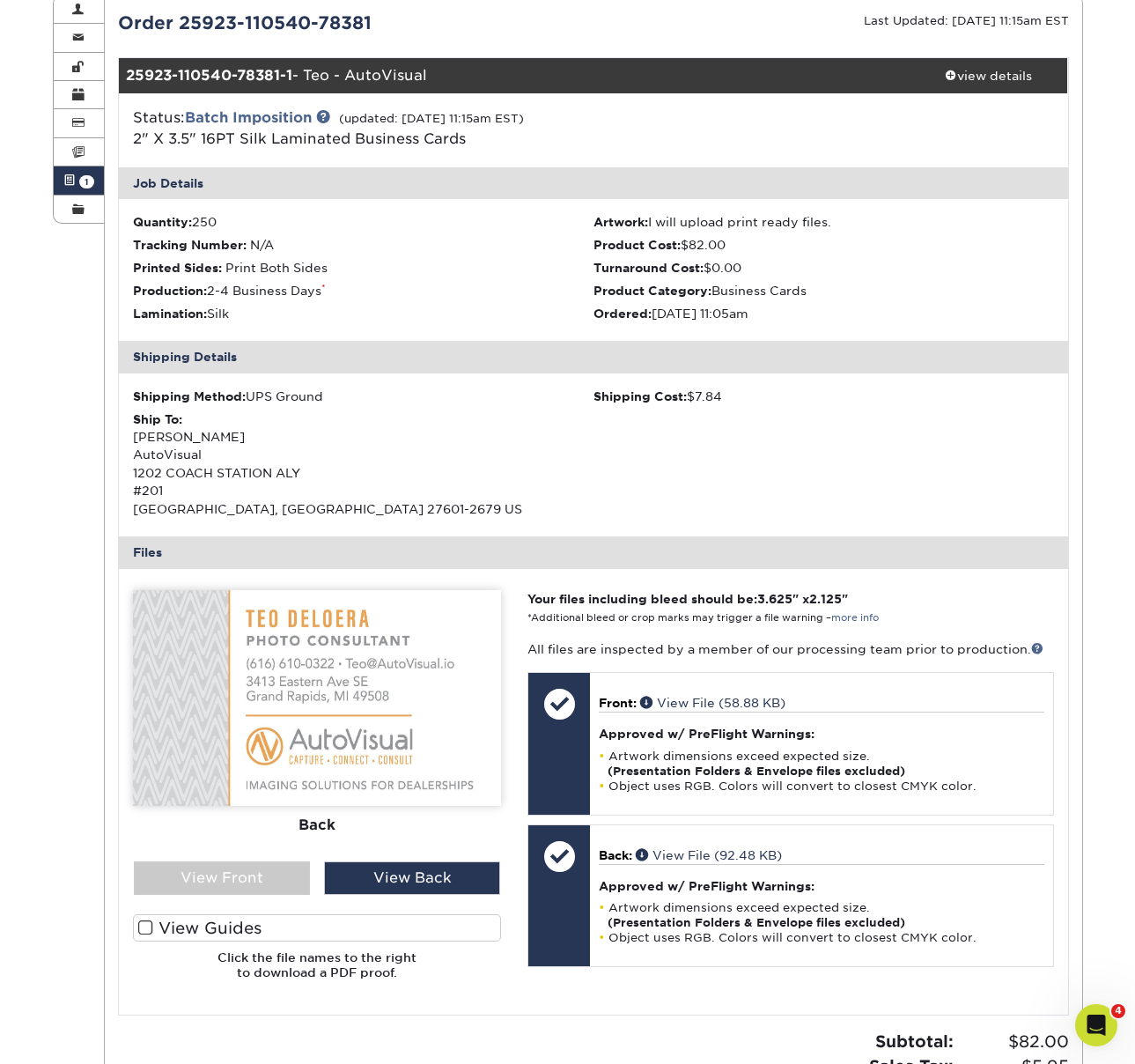
click at [247, 938] on label "View Guides" at bounding box center [316, 927] width 368 height 27
click at [0, 0] on input "View Guides" at bounding box center [0, 0] width 0 height 0
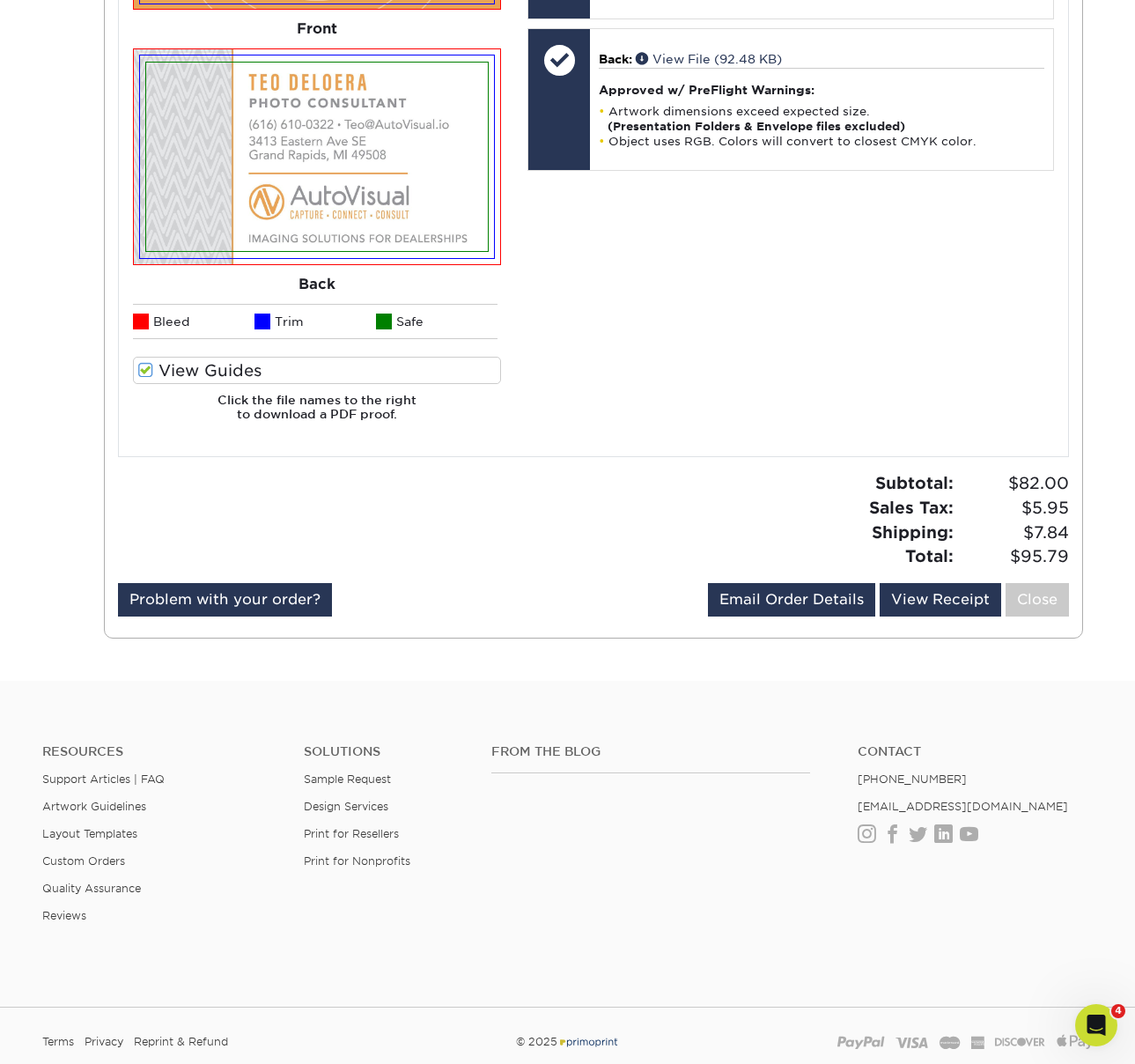
scroll to position [1053, 0]
